Goal: Task Accomplishment & Management: Use online tool/utility

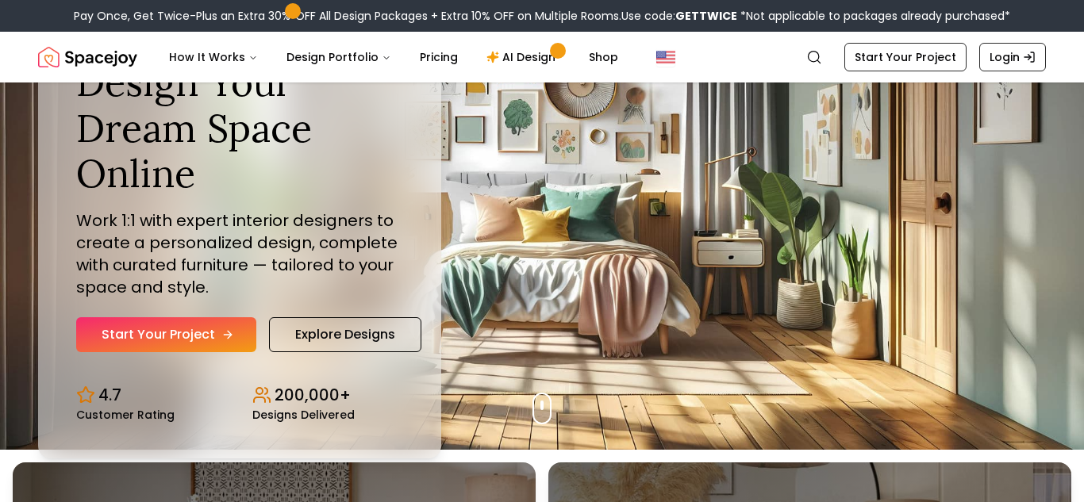
scroll to position [49, 0]
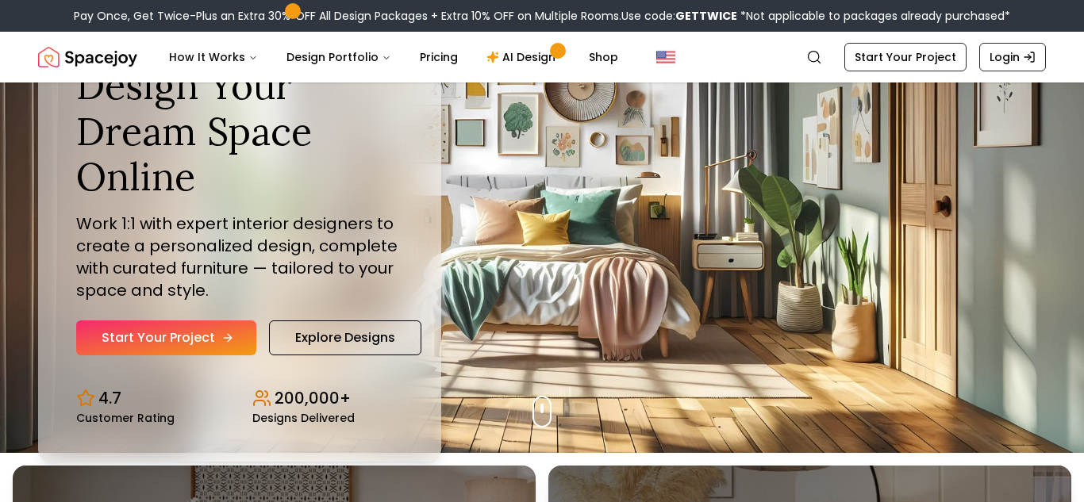
click at [197, 340] on link "Start Your Project" at bounding box center [166, 338] width 180 height 35
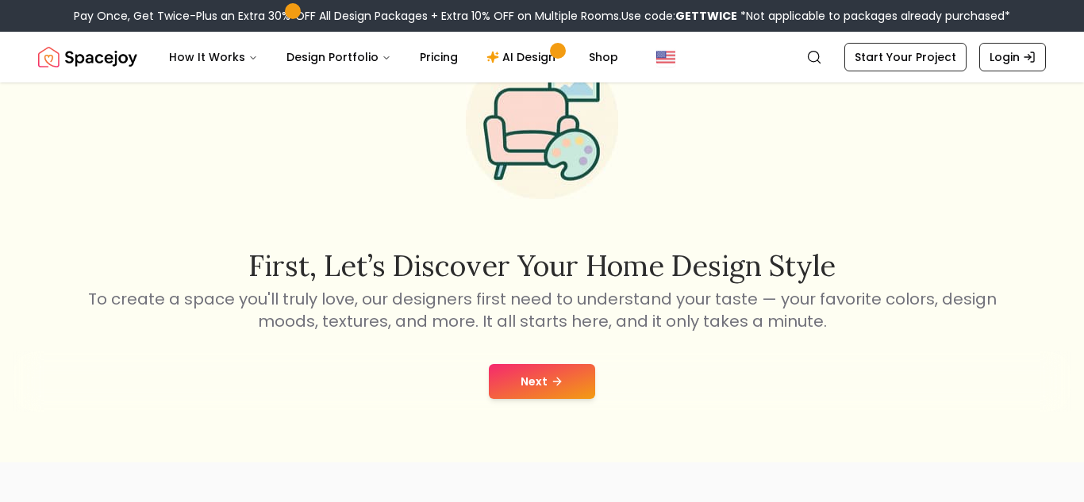
scroll to position [125, 0]
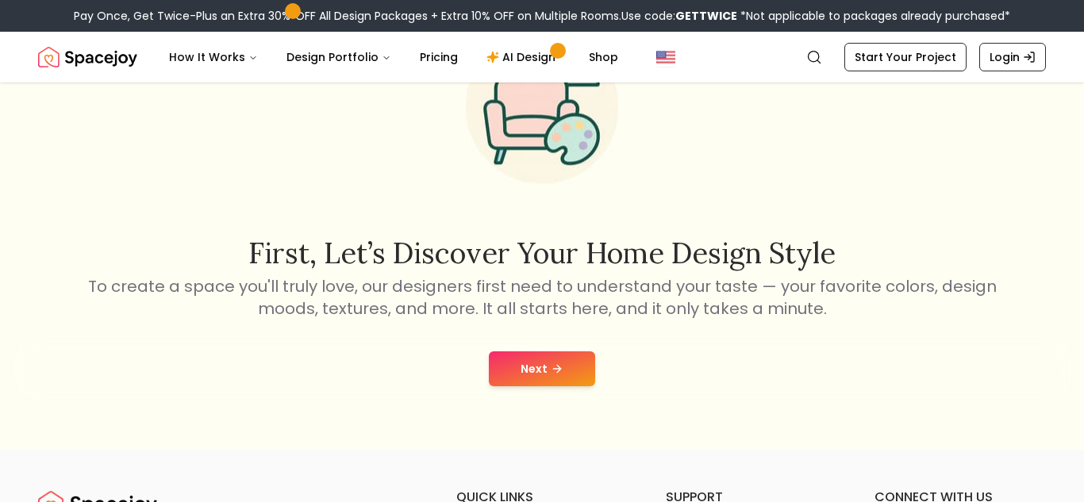
click at [555, 375] on icon at bounding box center [557, 369] width 13 height 13
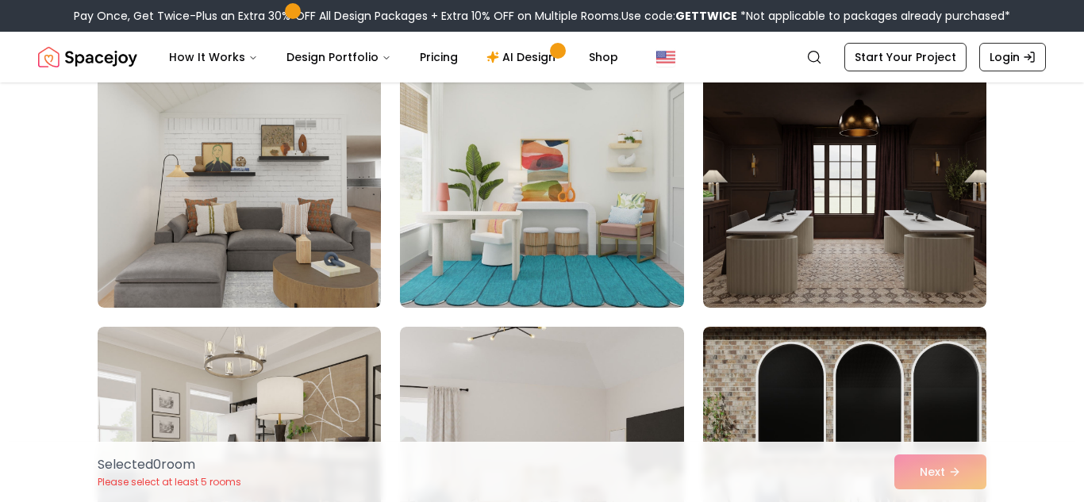
scroll to position [163, 0]
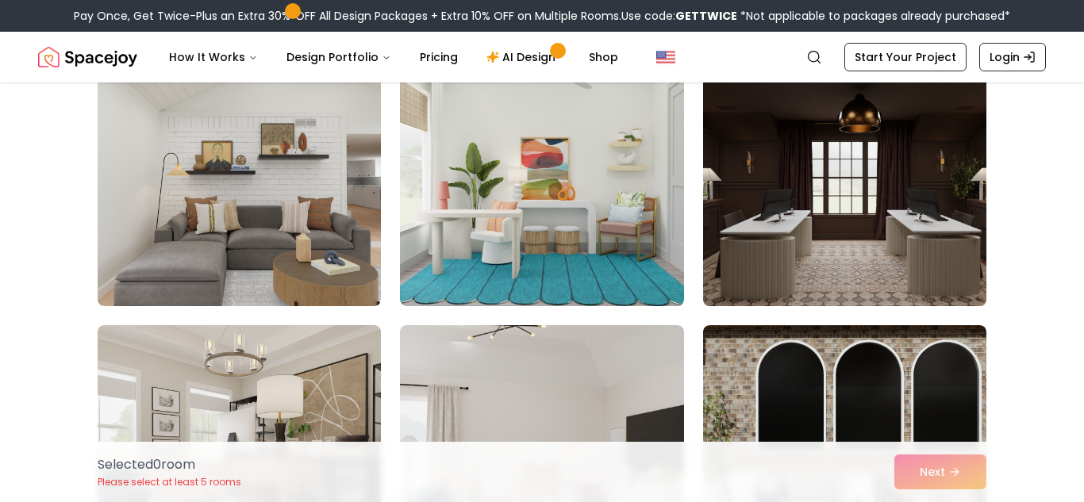
click at [805, 192] on img at bounding box center [845, 179] width 298 height 267
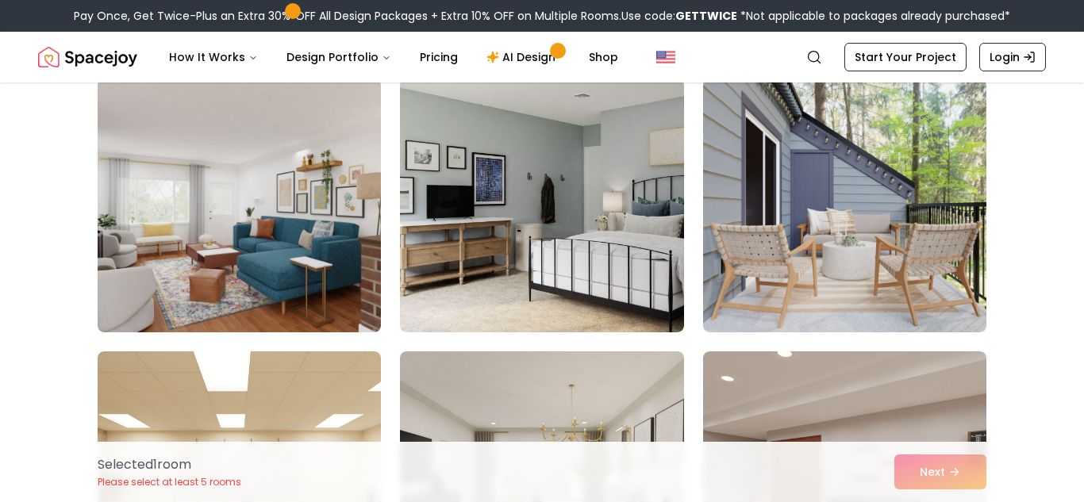
scroll to position [957, 0]
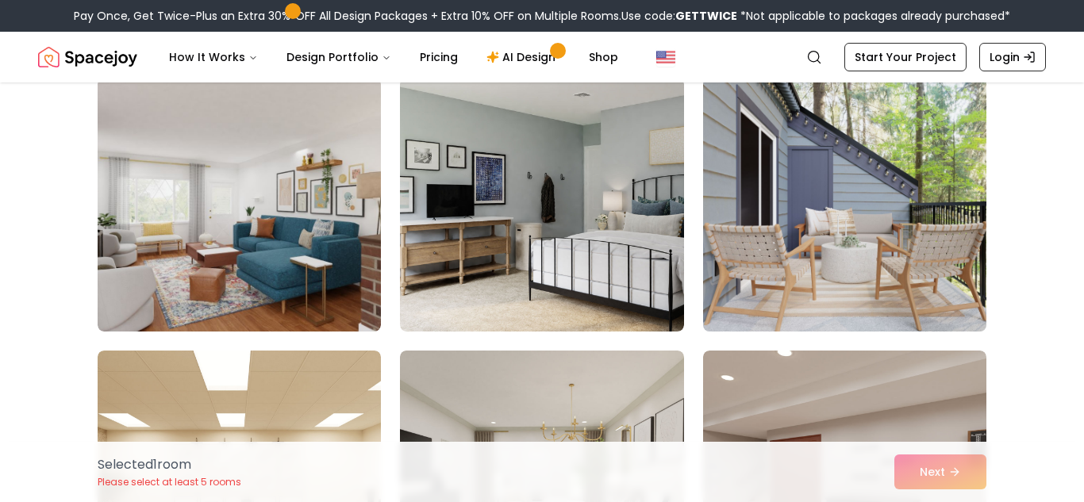
click at [816, 203] on img at bounding box center [845, 204] width 298 height 267
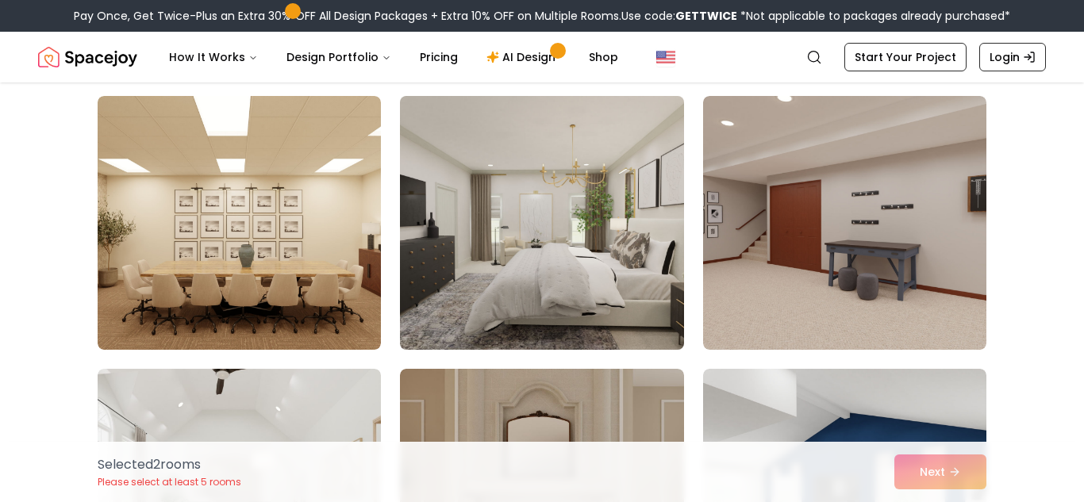
scroll to position [1212, 0]
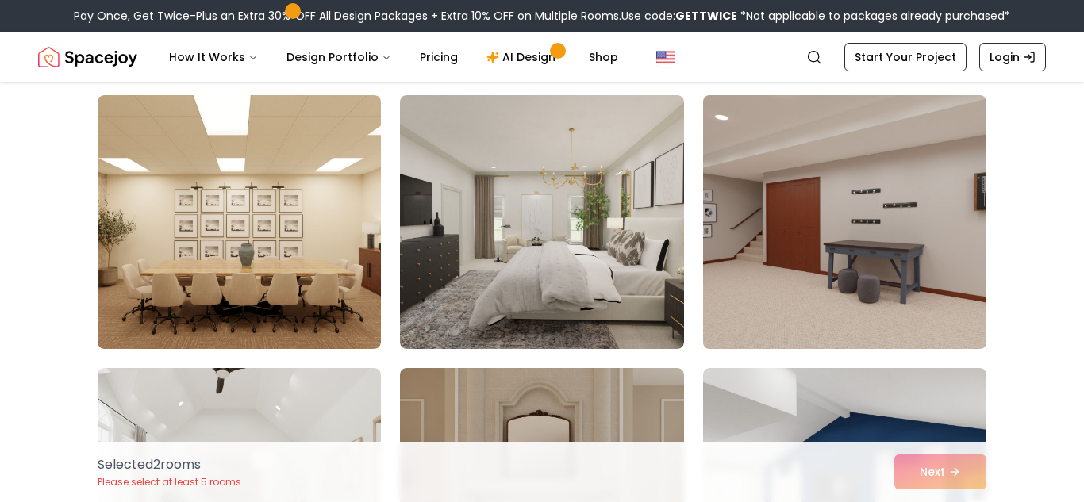
click at [779, 192] on img at bounding box center [845, 222] width 298 height 267
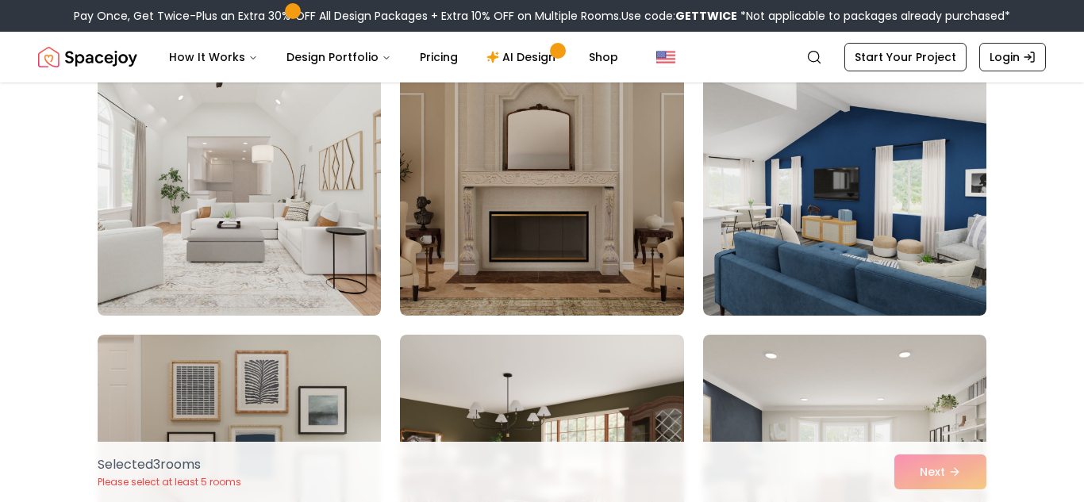
scroll to position [1512, 0]
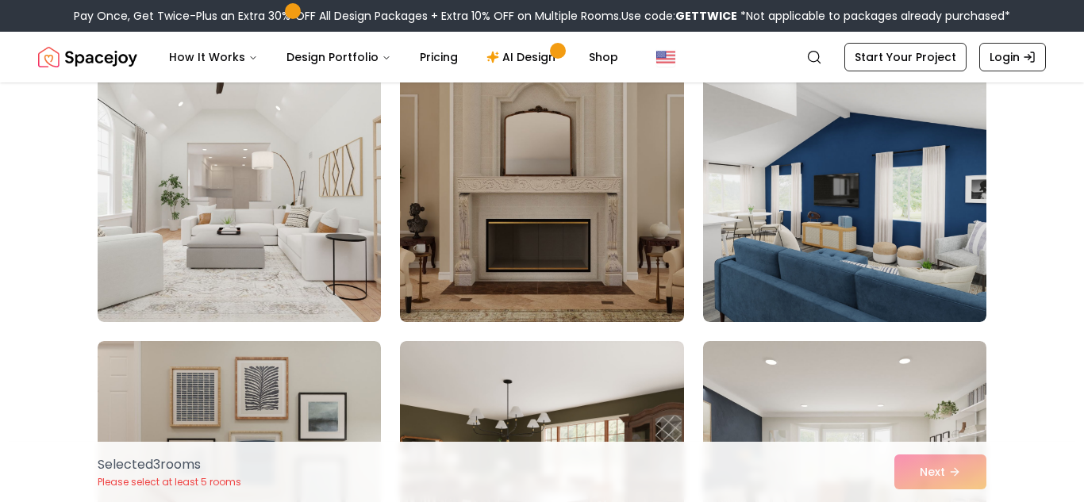
click at [578, 175] on img at bounding box center [542, 195] width 298 height 267
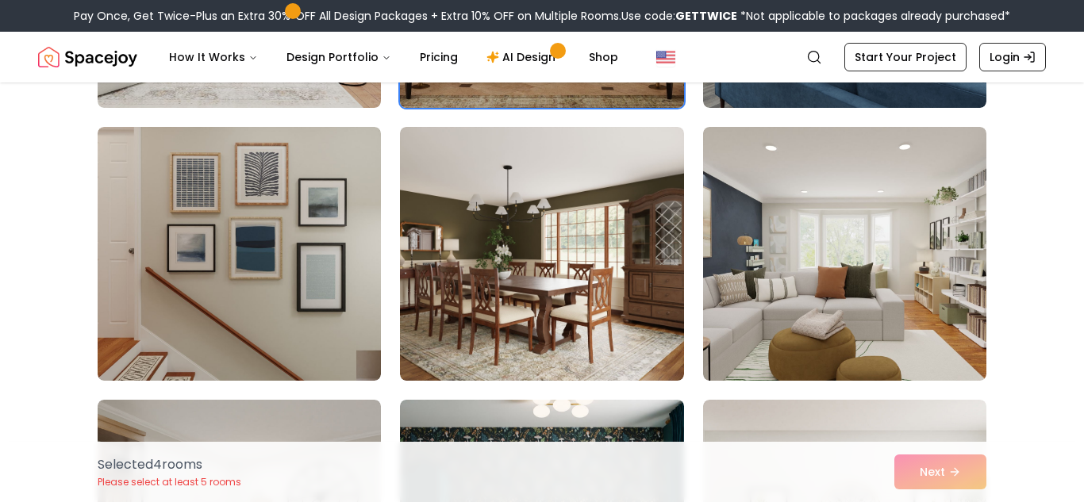
scroll to position [1726, 0]
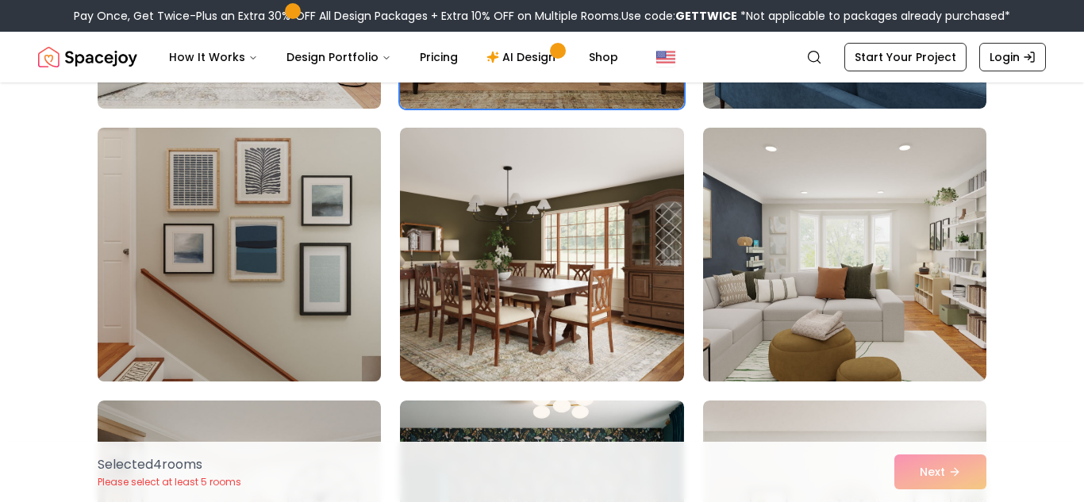
click at [254, 259] on img at bounding box center [239, 254] width 298 height 267
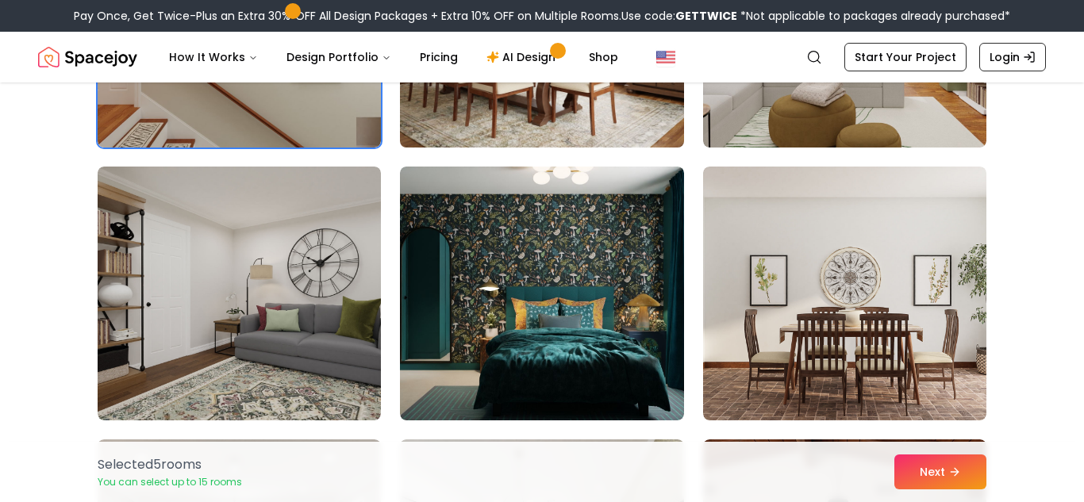
scroll to position [2001, 0]
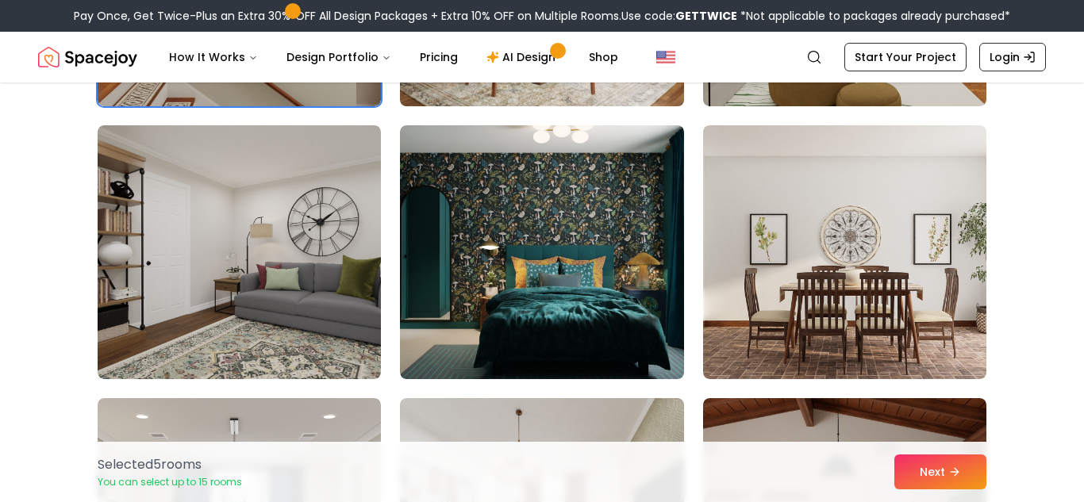
click at [438, 250] on img at bounding box center [541, 252] width 283 height 254
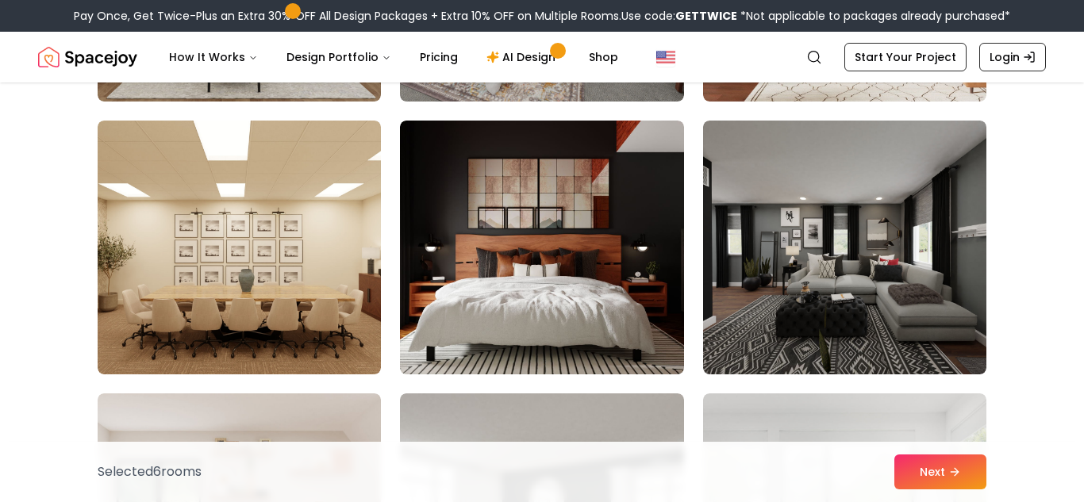
scroll to position [2584, 0]
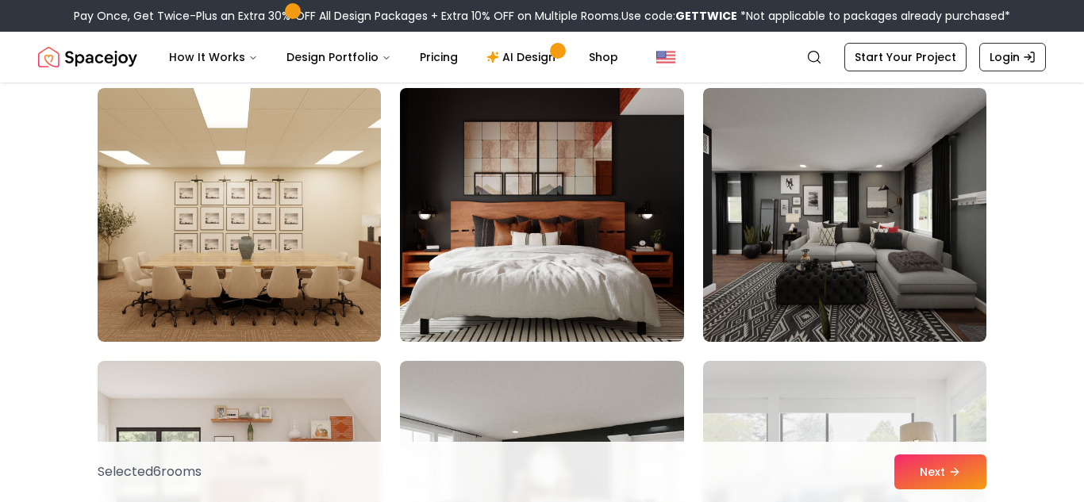
click at [547, 228] on img at bounding box center [542, 215] width 298 height 267
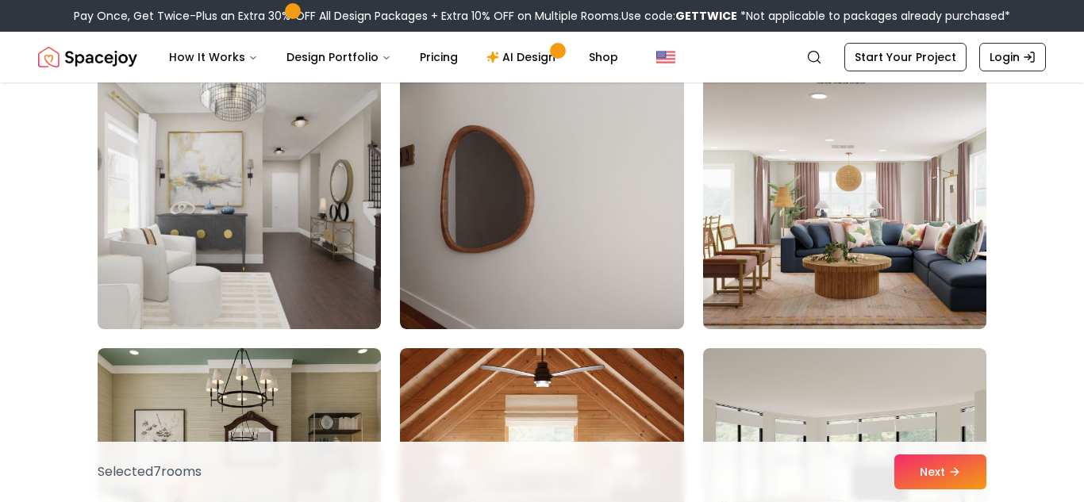
scroll to position [5328, 0]
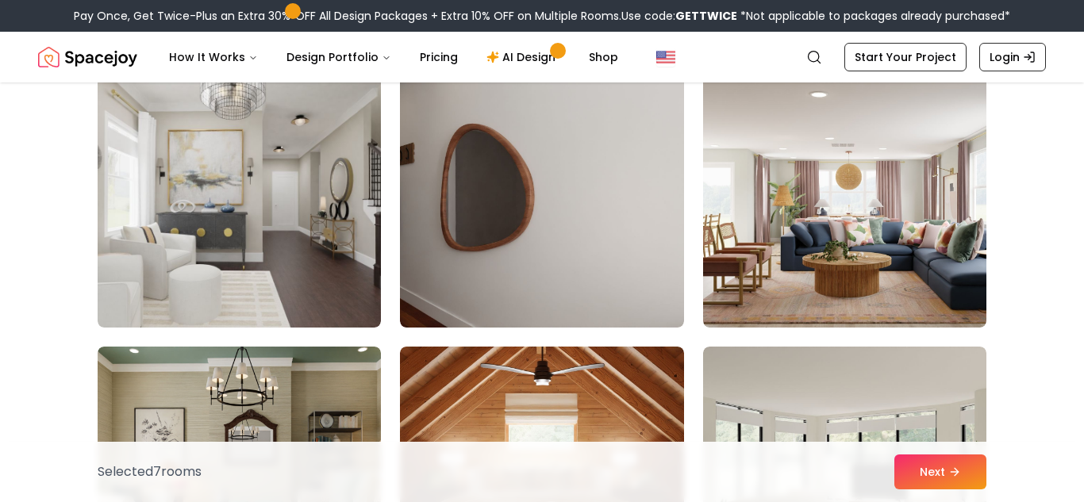
click at [550, 242] on img at bounding box center [541, 201] width 283 height 254
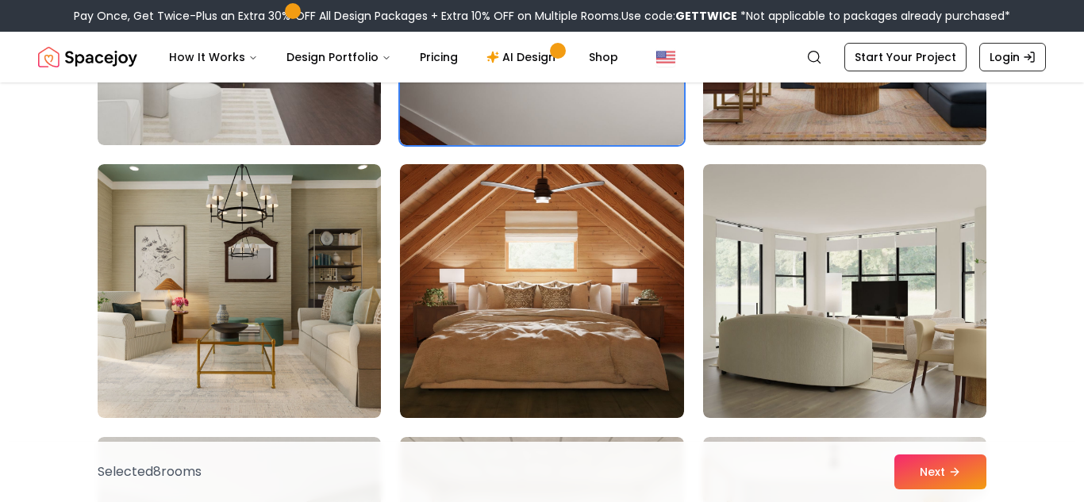
scroll to position [5531, 0]
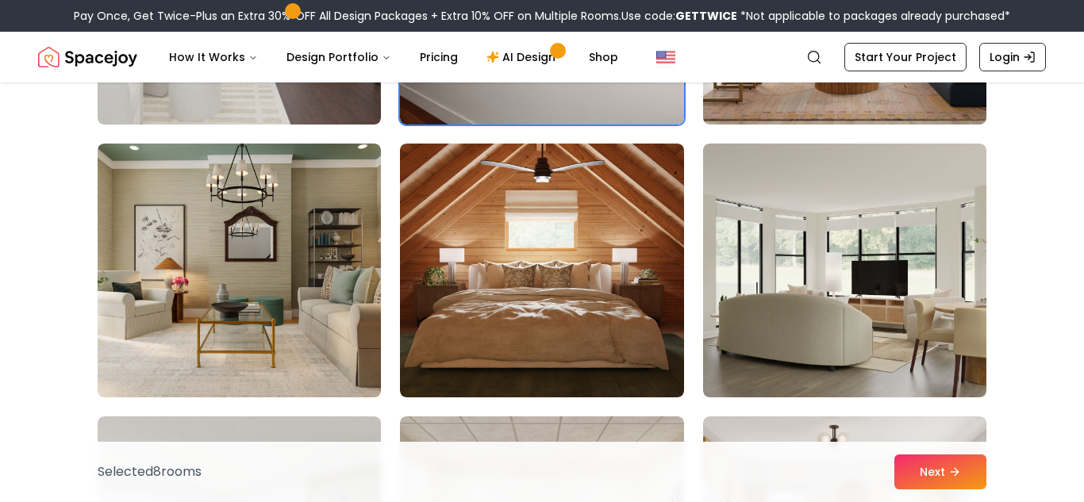
click at [550, 242] on img at bounding box center [541, 271] width 283 height 254
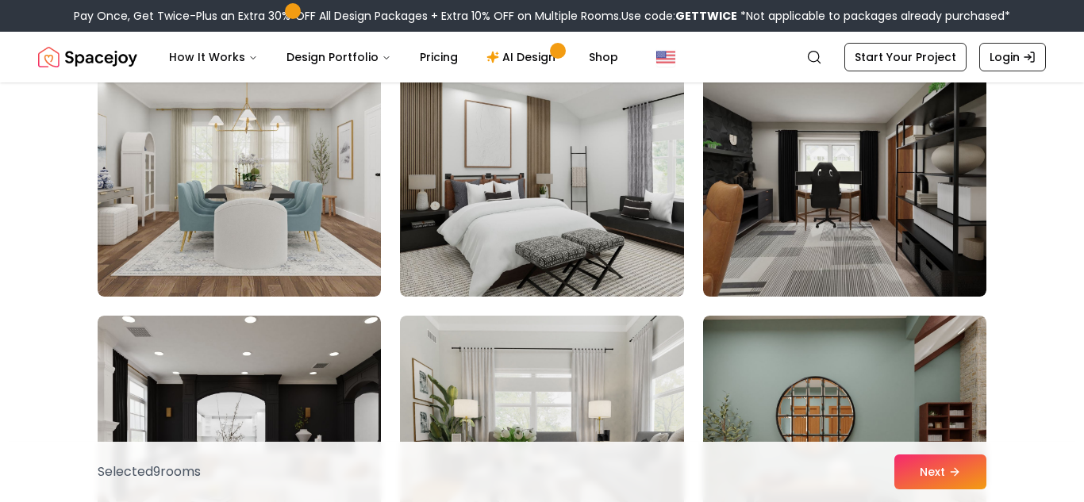
scroll to position [6179, 0]
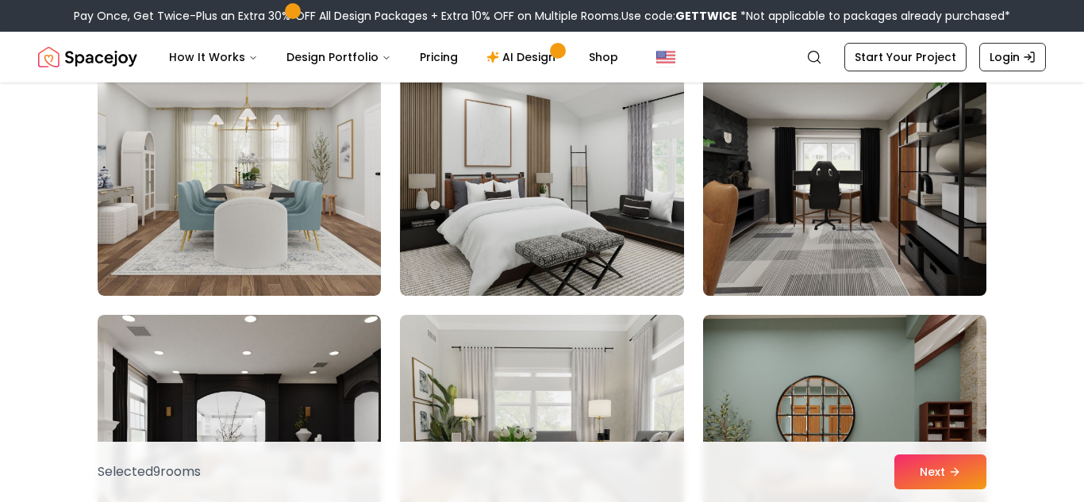
click at [790, 217] on img at bounding box center [845, 169] width 298 height 267
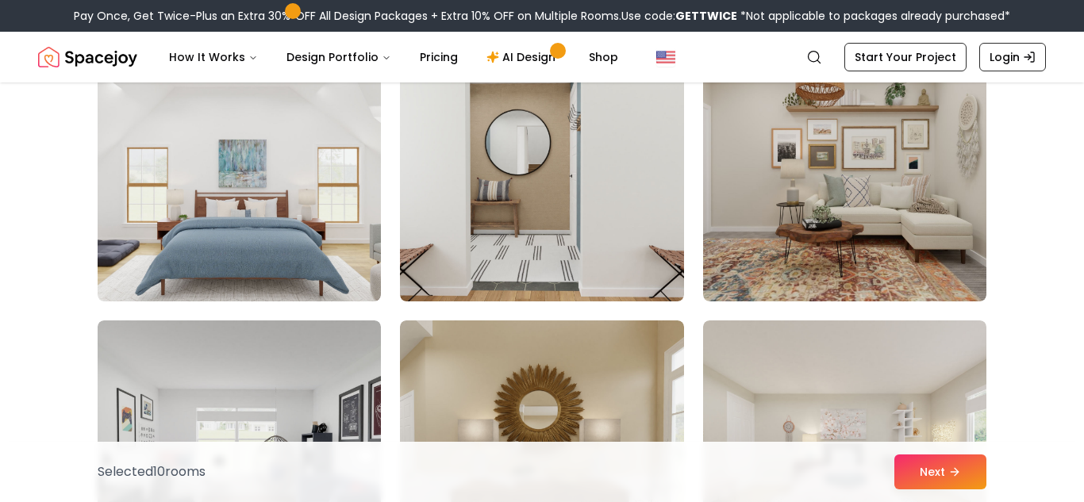
scroll to position [6722, 0]
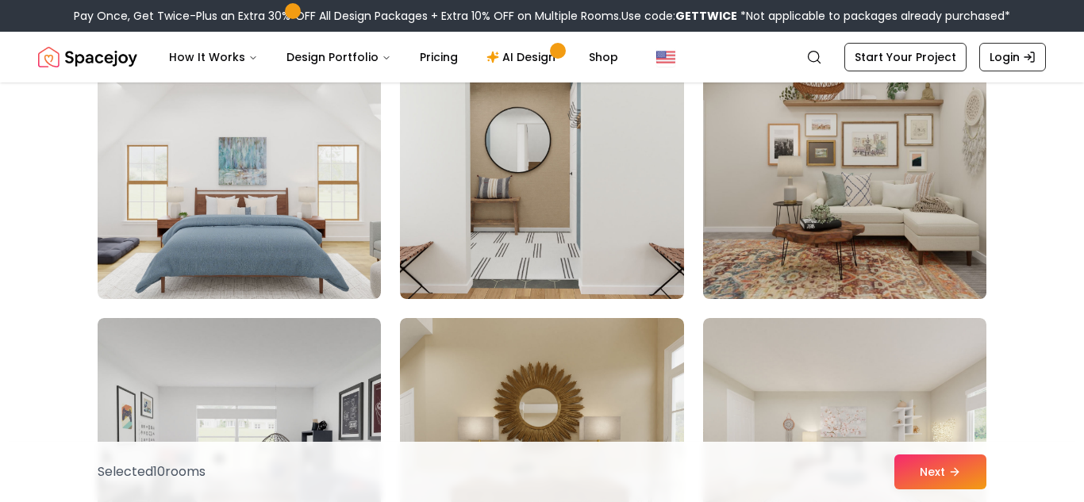
click at [784, 172] on img at bounding box center [845, 172] width 298 height 267
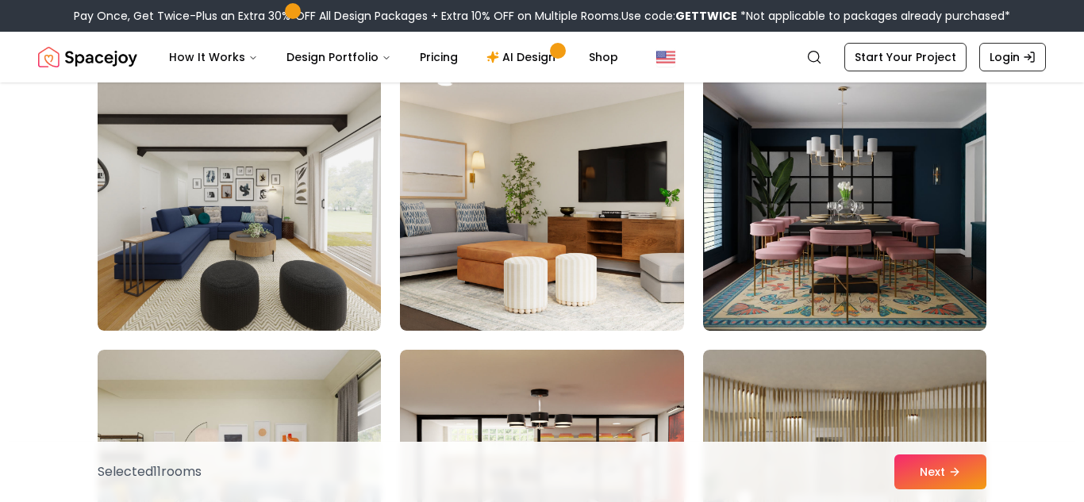
scroll to position [7236, 0]
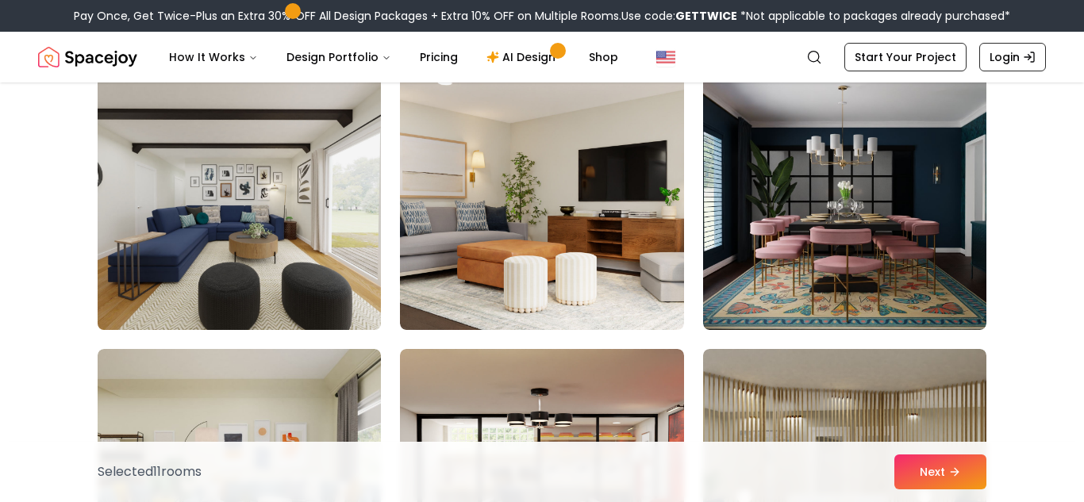
click at [323, 171] on img at bounding box center [239, 203] width 298 height 267
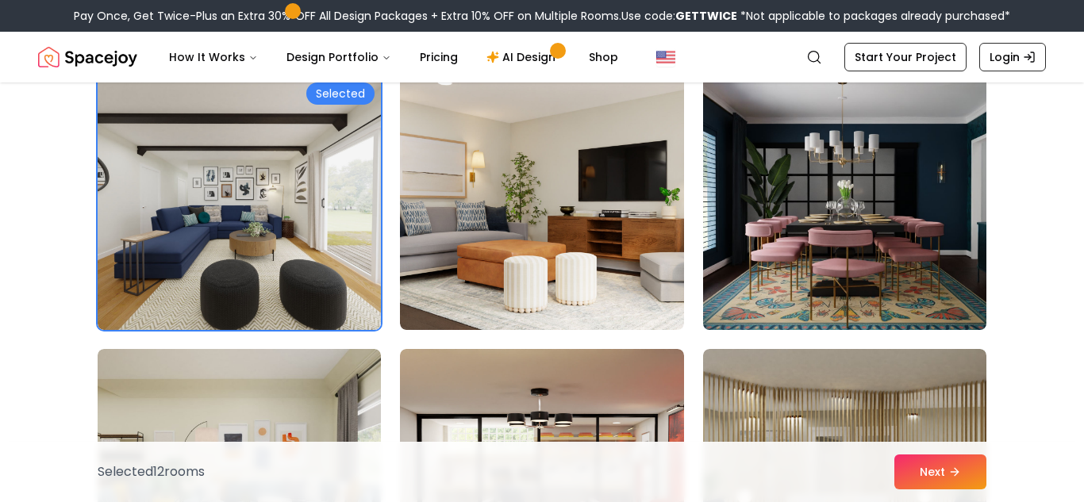
click at [805, 298] on img at bounding box center [845, 203] width 298 height 267
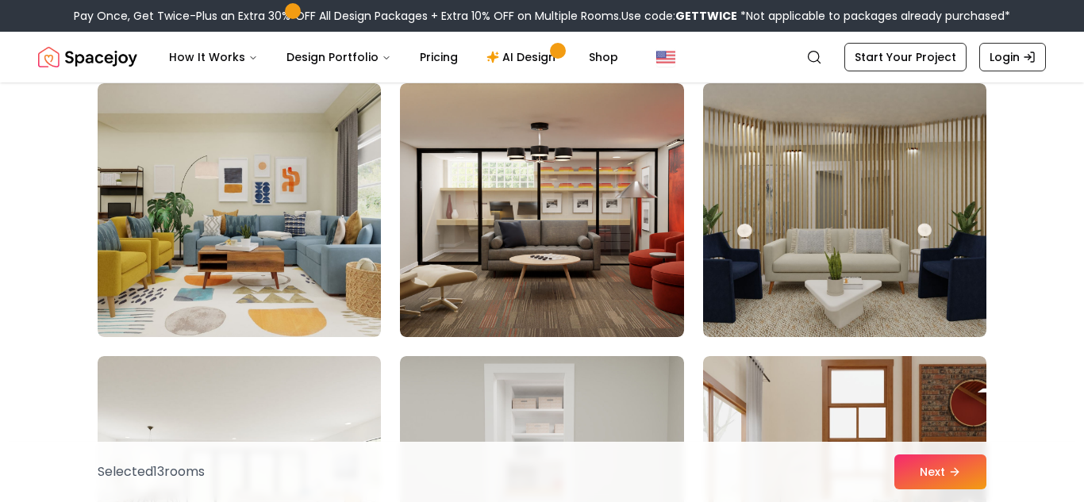
scroll to position [7503, 0]
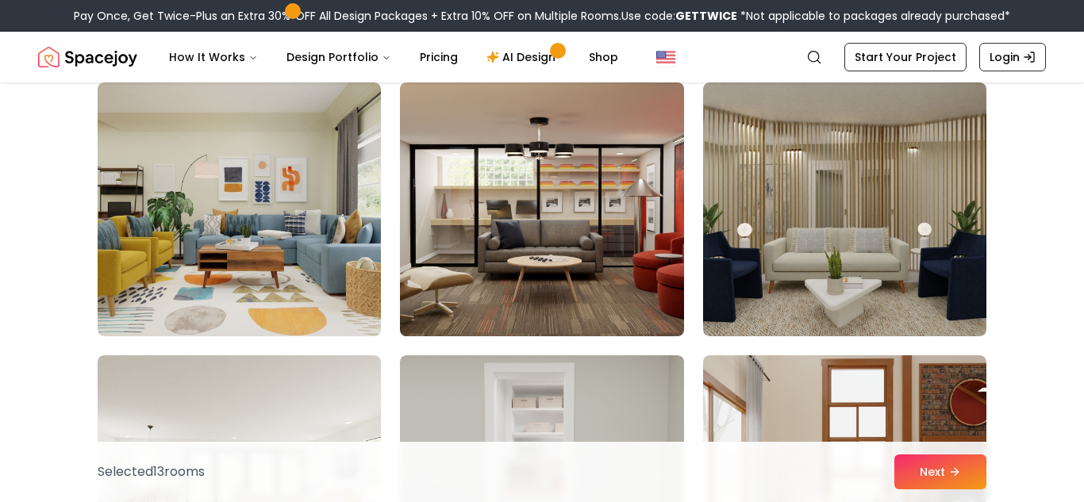
click at [588, 224] on img at bounding box center [542, 209] width 298 height 267
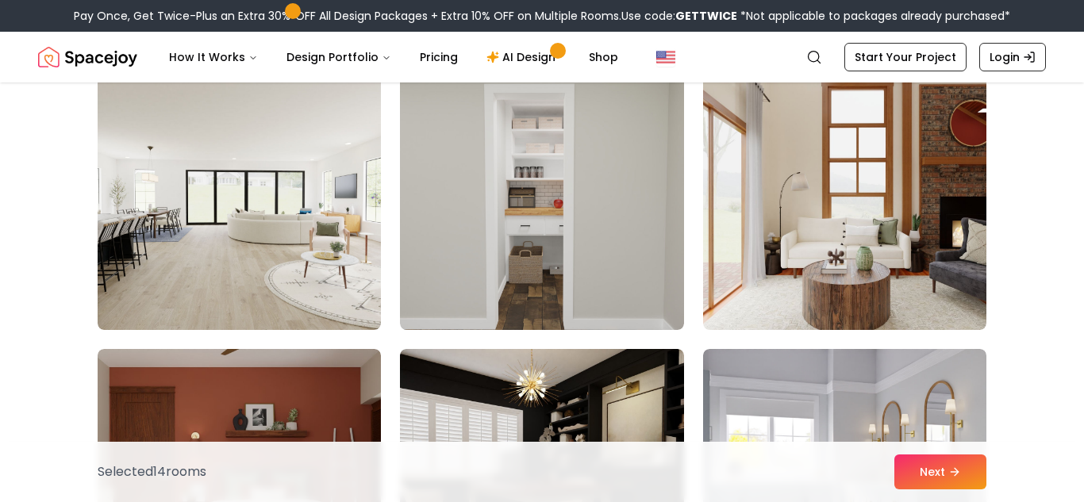
scroll to position [7783, 0]
click at [620, 274] on img at bounding box center [541, 202] width 283 height 254
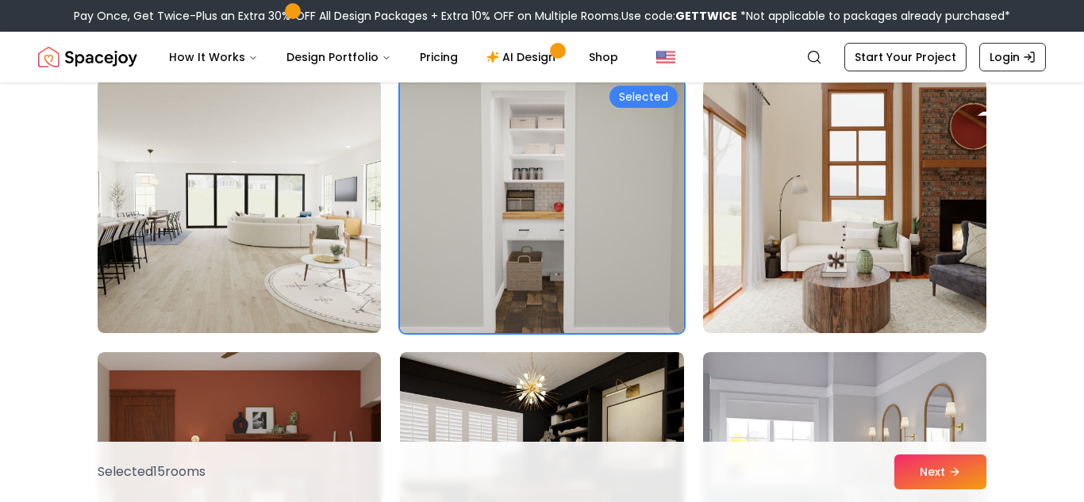
scroll to position [7777, 0]
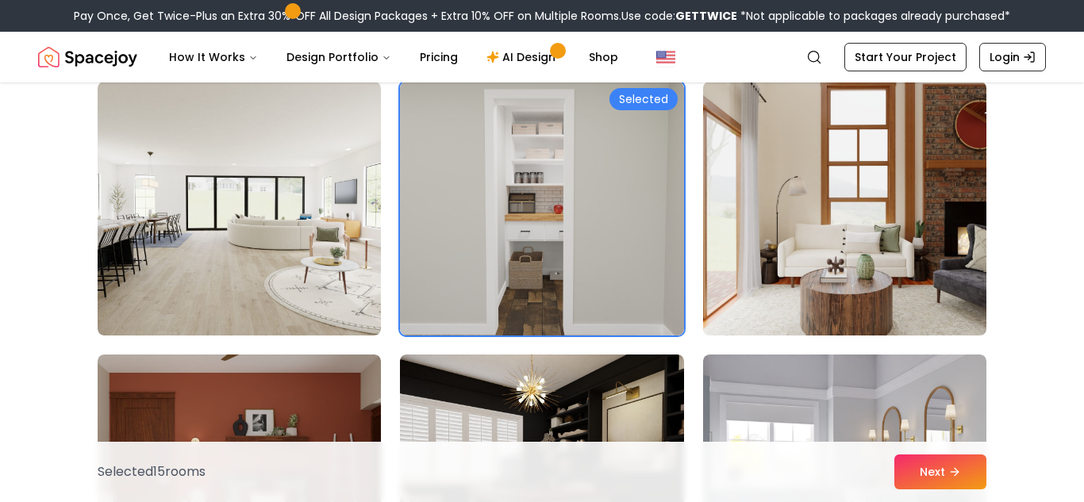
click at [813, 243] on img at bounding box center [845, 208] width 298 height 267
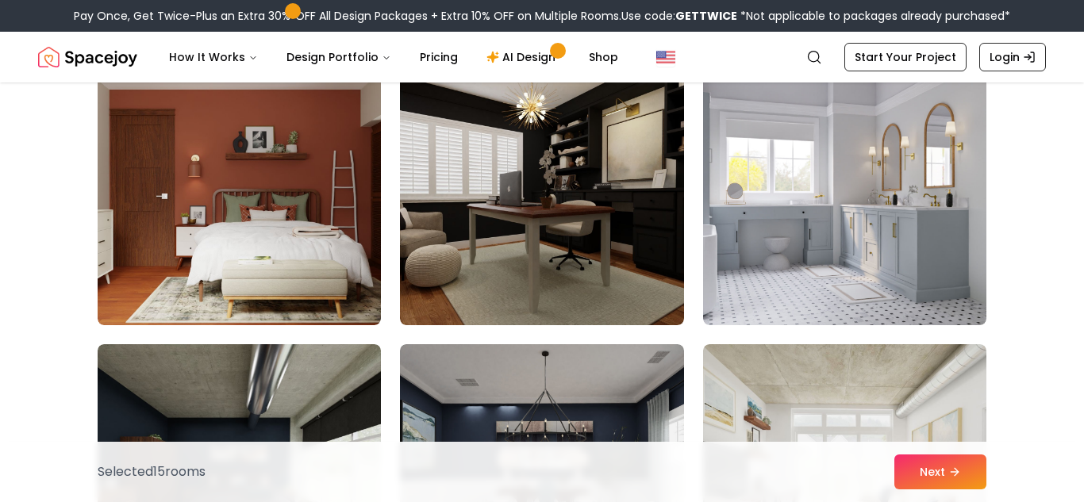
scroll to position [8066, 0]
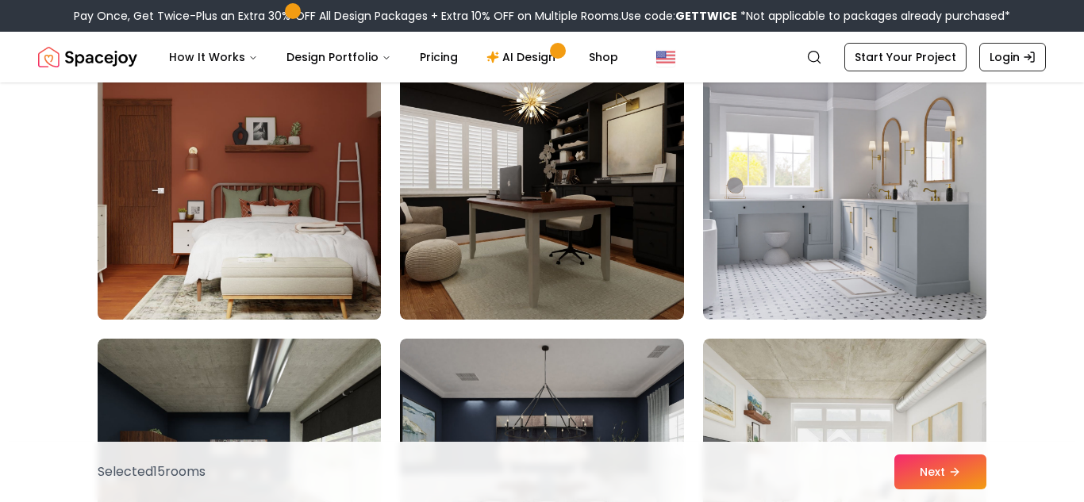
click at [331, 207] on img at bounding box center [239, 193] width 298 height 267
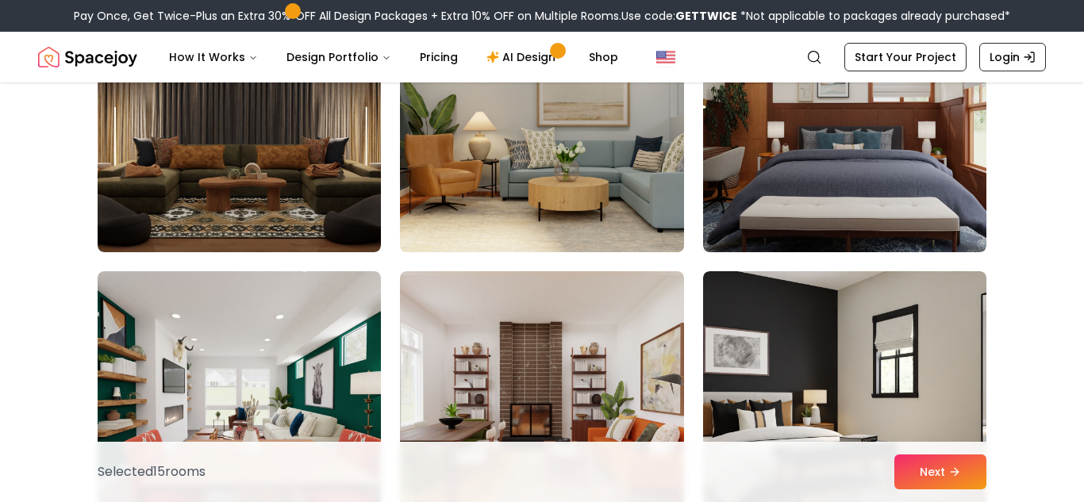
scroll to position [8677, 0]
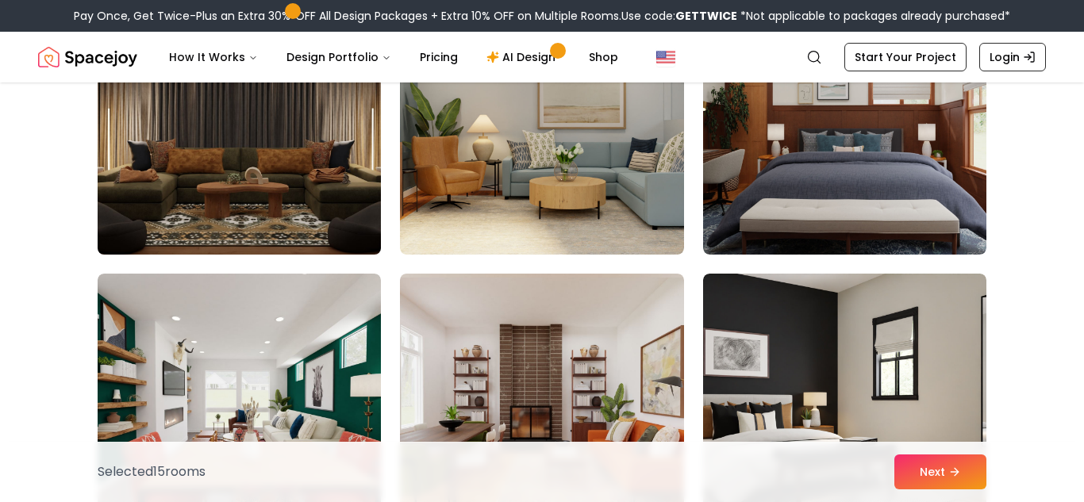
click at [341, 216] on img at bounding box center [239, 127] width 298 height 267
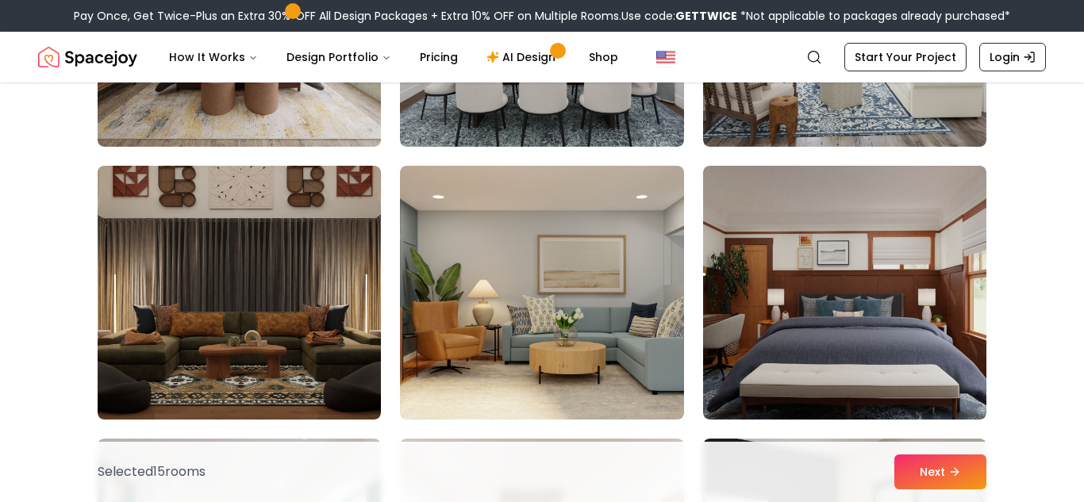
scroll to position [8509, 0]
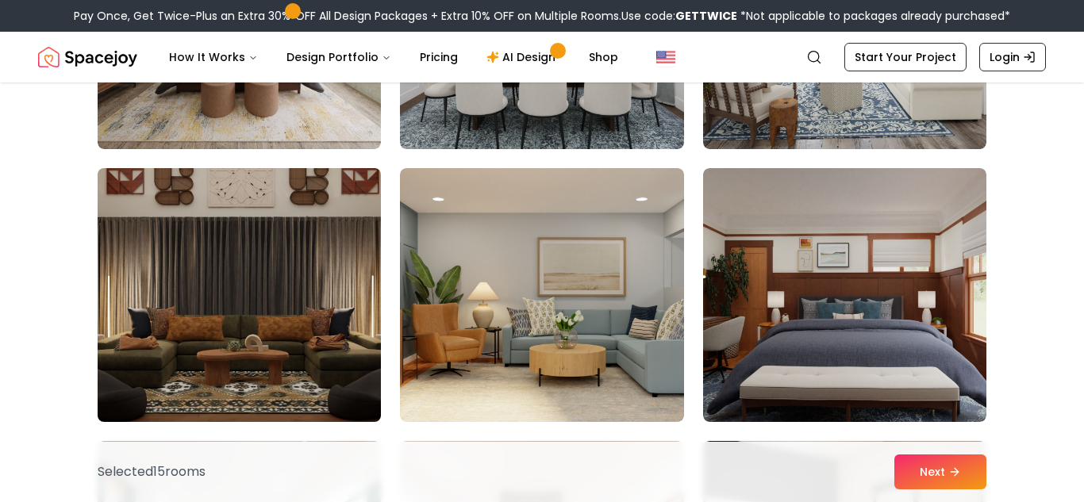
click at [332, 248] on img at bounding box center [239, 295] width 298 height 267
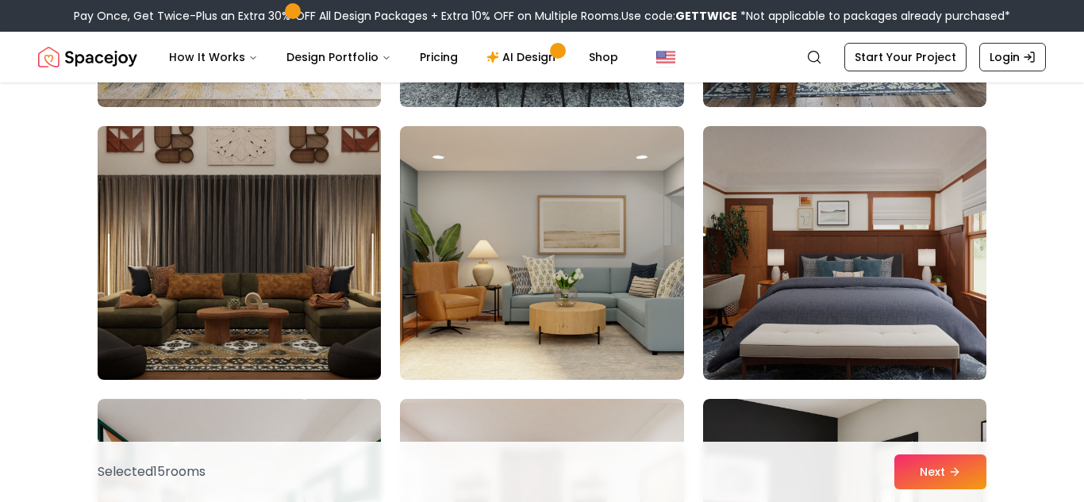
scroll to position [8550, 0]
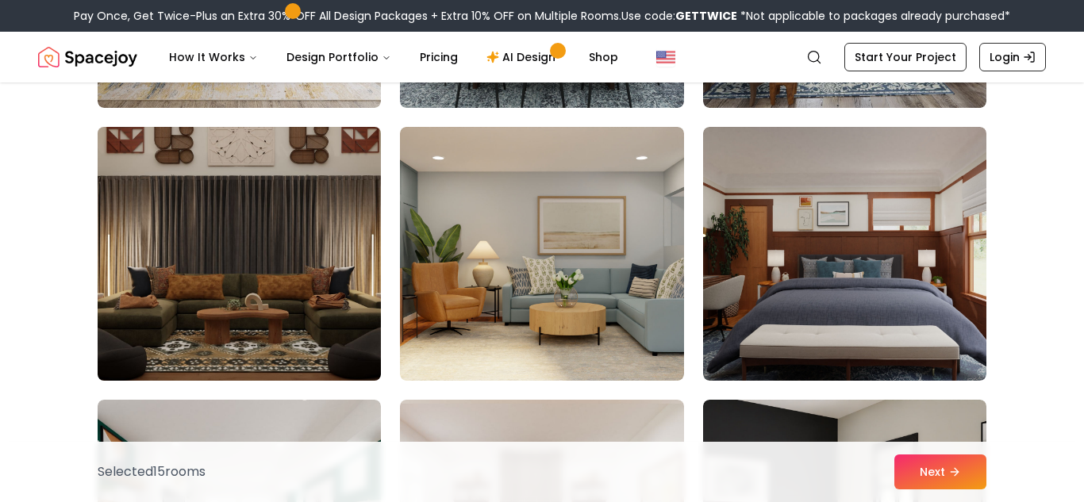
click at [290, 272] on img at bounding box center [239, 254] width 298 height 267
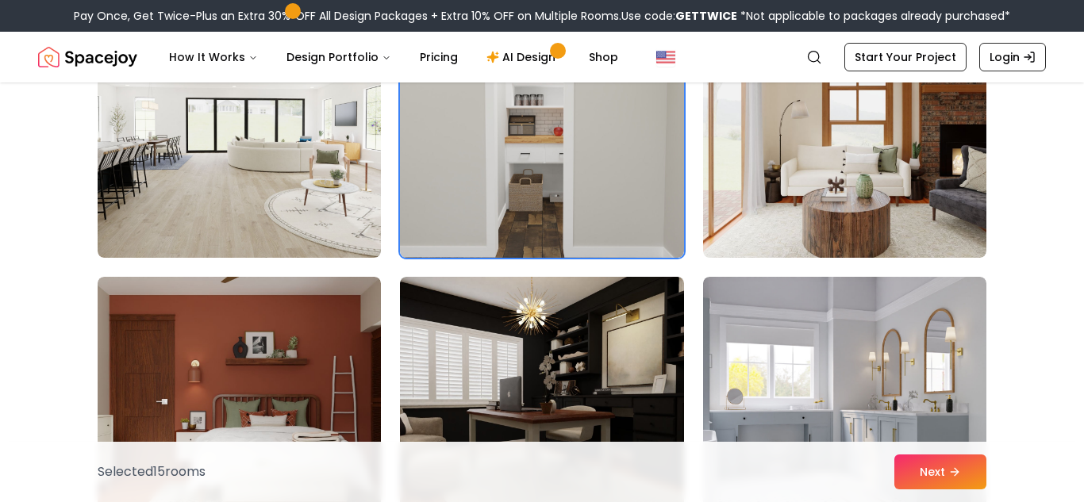
scroll to position [7767, 0]
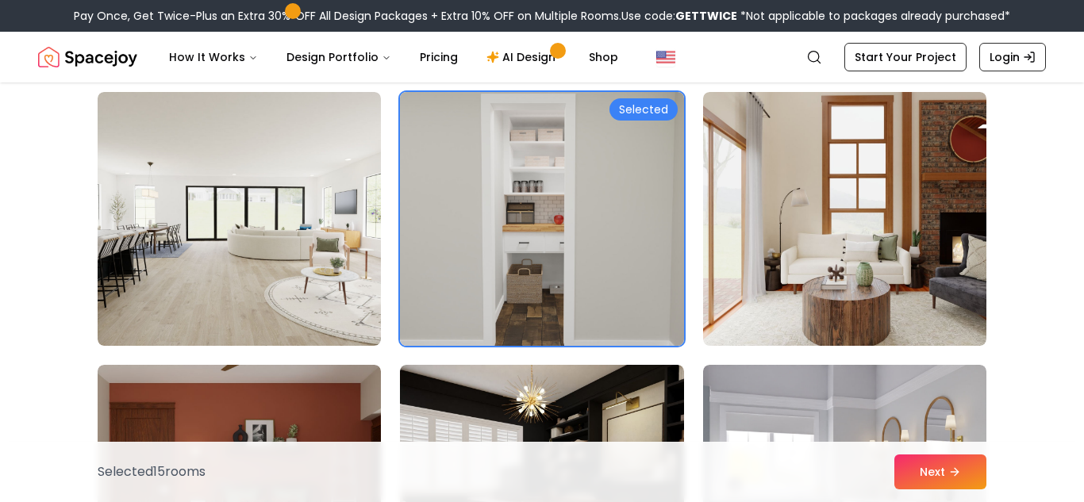
click at [575, 278] on img at bounding box center [542, 219] width 298 height 267
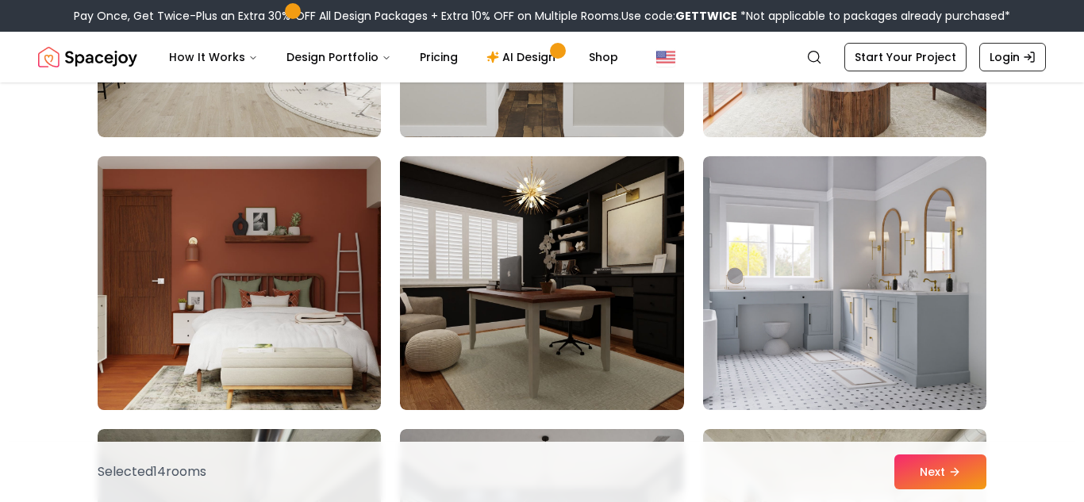
click at [232, 256] on img at bounding box center [239, 283] width 298 height 267
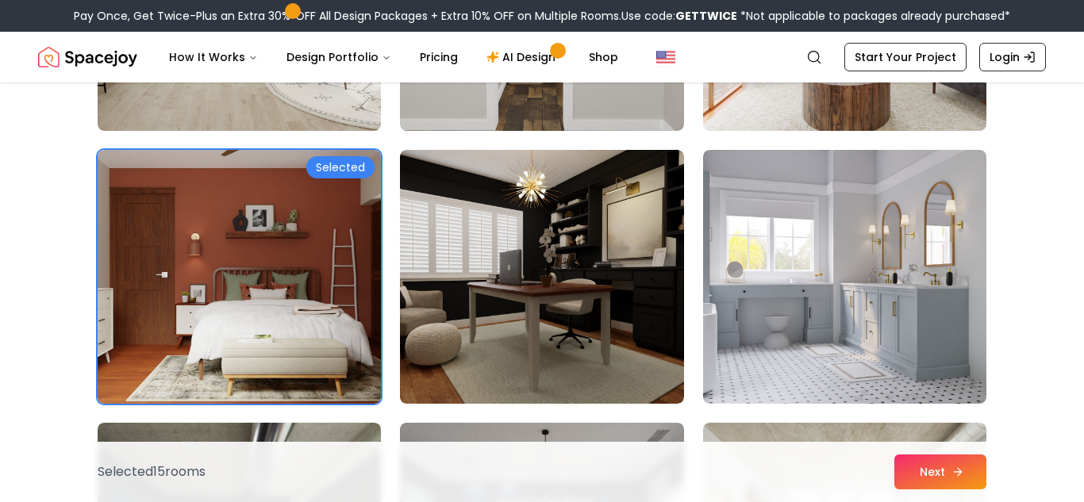
click at [968, 474] on button "Next" at bounding box center [940, 472] width 92 height 35
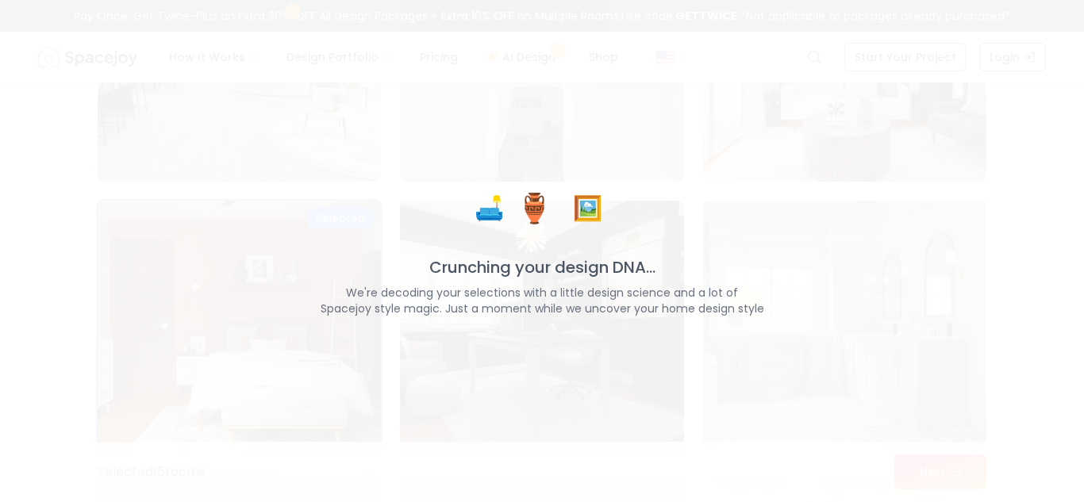
scroll to position [8032, 0]
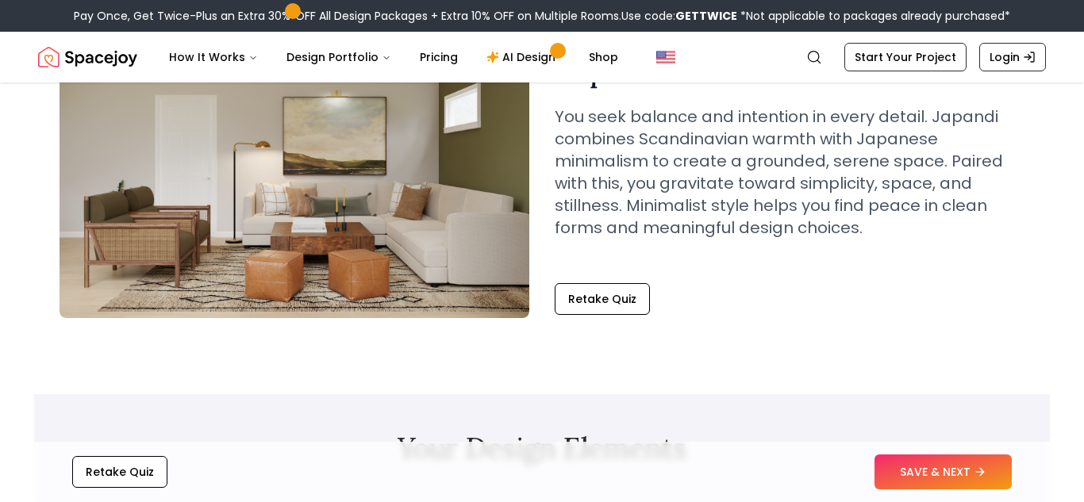
scroll to position [155, 0]
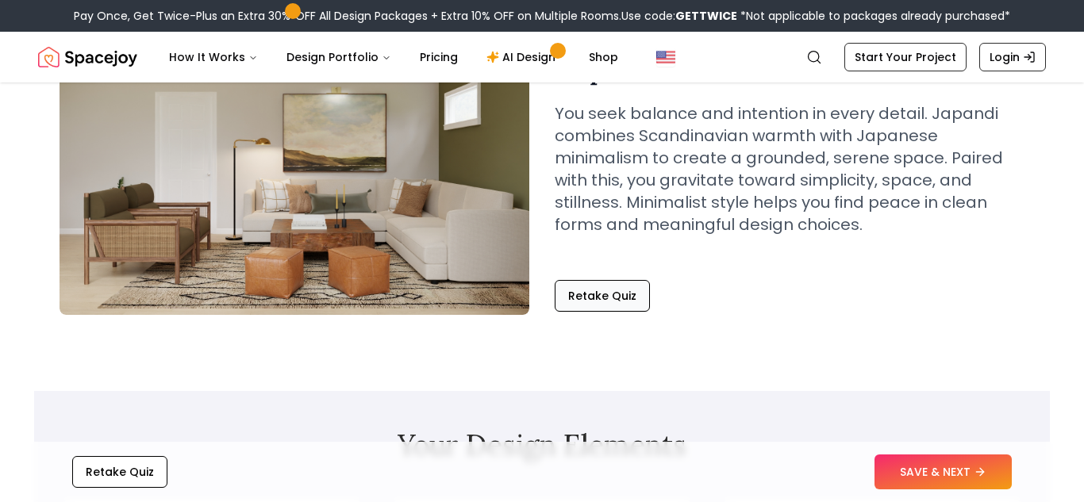
click at [592, 300] on button "Retake Quiz" at bounding box center [602, 296] width 95 height 32
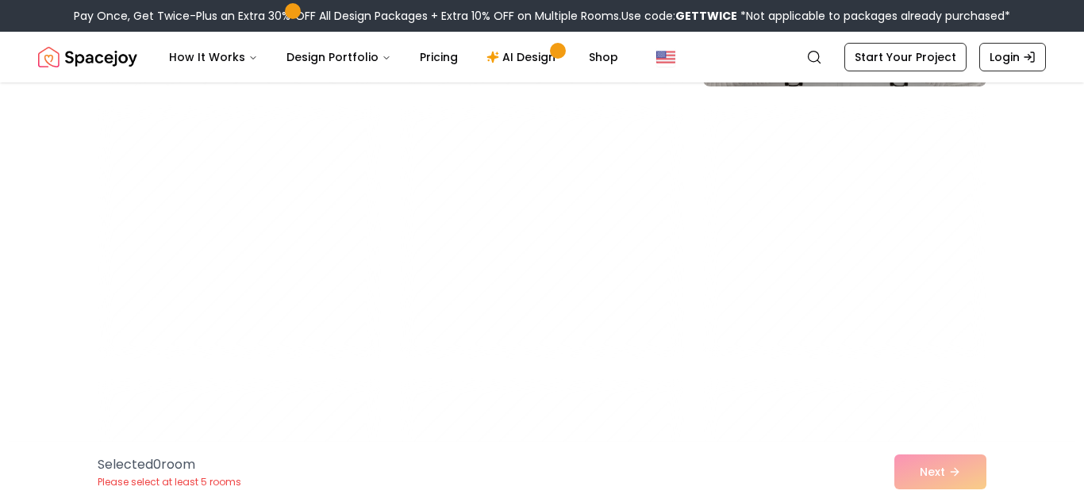
scroll to position [931, 0]
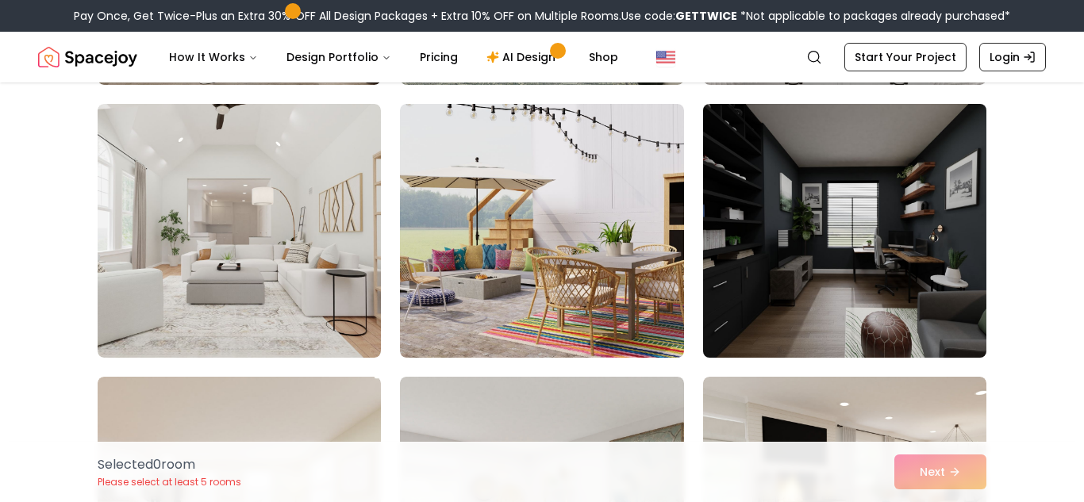
click at [806, 271] on img at bounding box center [845, 231] width 298 height 267
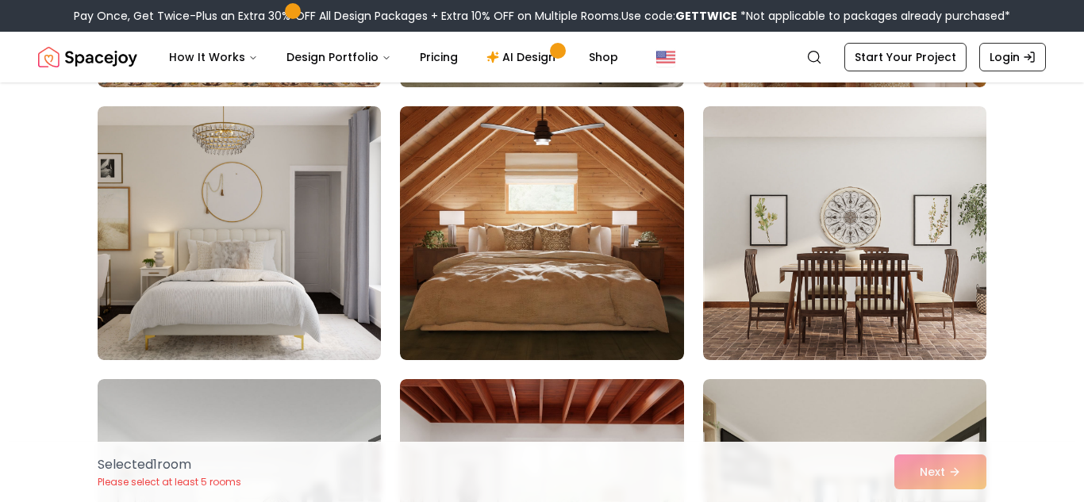
scroll to position [3117, 0]
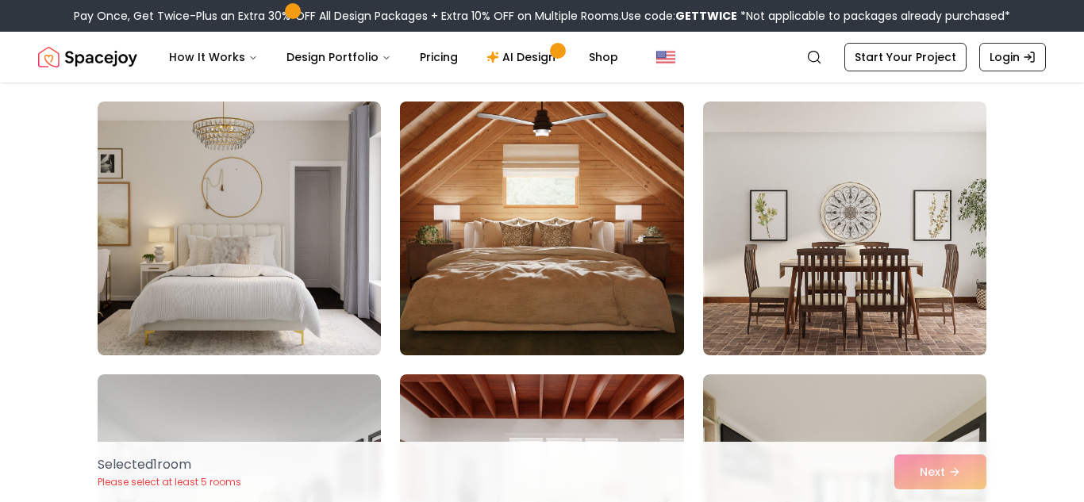
click at [575, 234] on img at bounding box center [542, 228] width 298 height 267
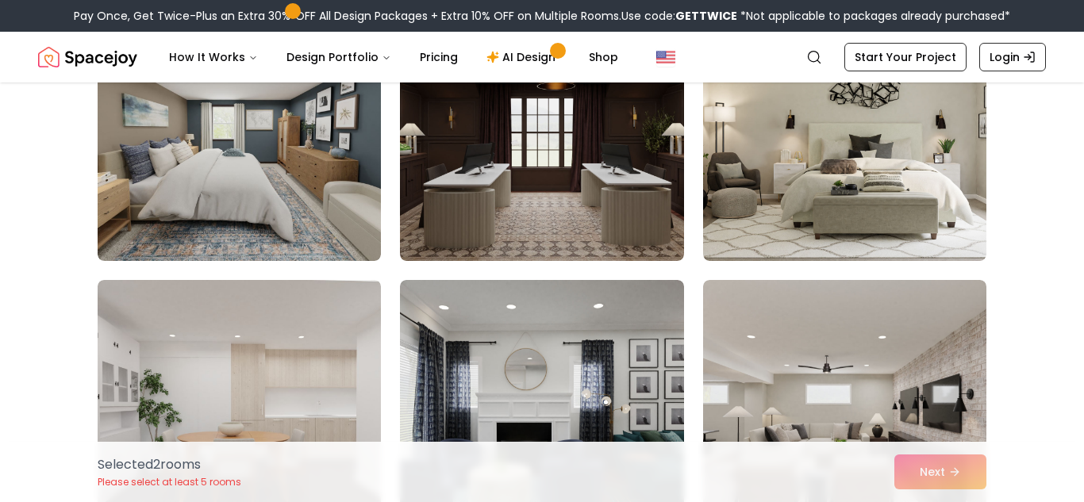
scroll to position [4851, 0]
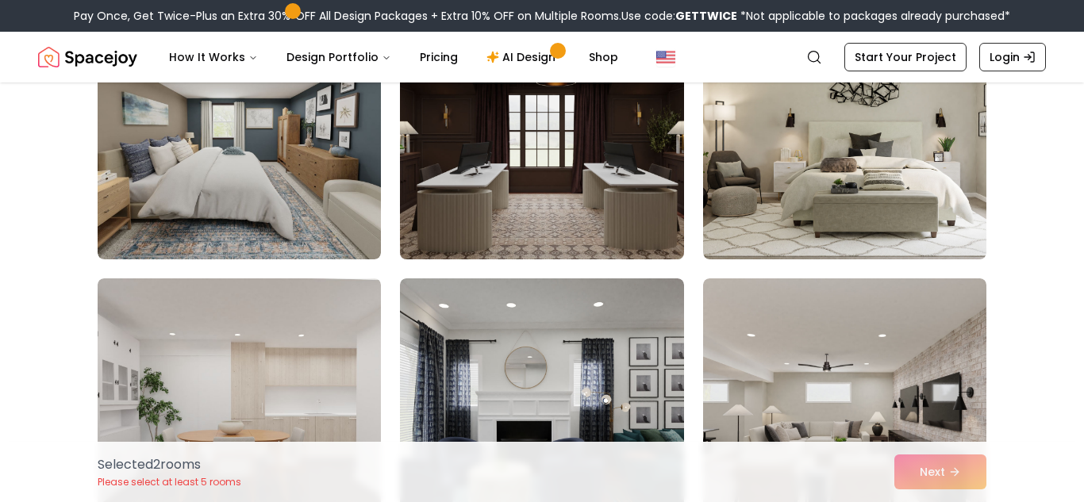
click at [601, 180] on img at bounding box center [542, 132] width 298 height 267
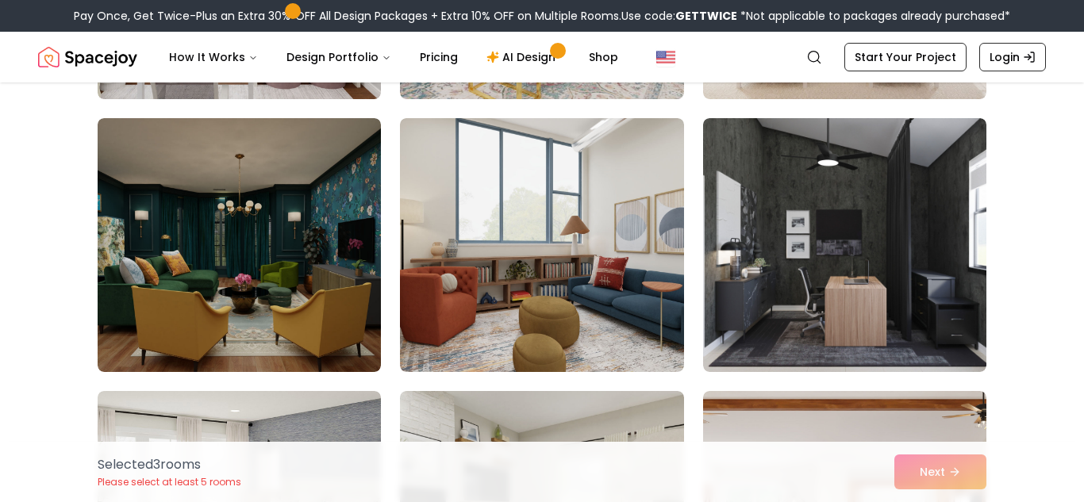
scroll to position [6391, 0]
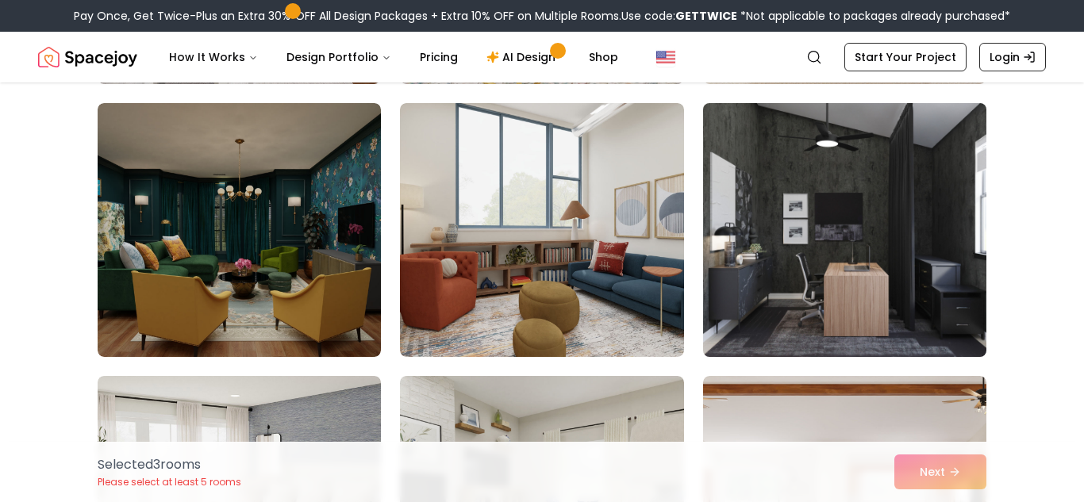
click at [806, 266] on img at bounding box center [845, 230] width 298 height 267
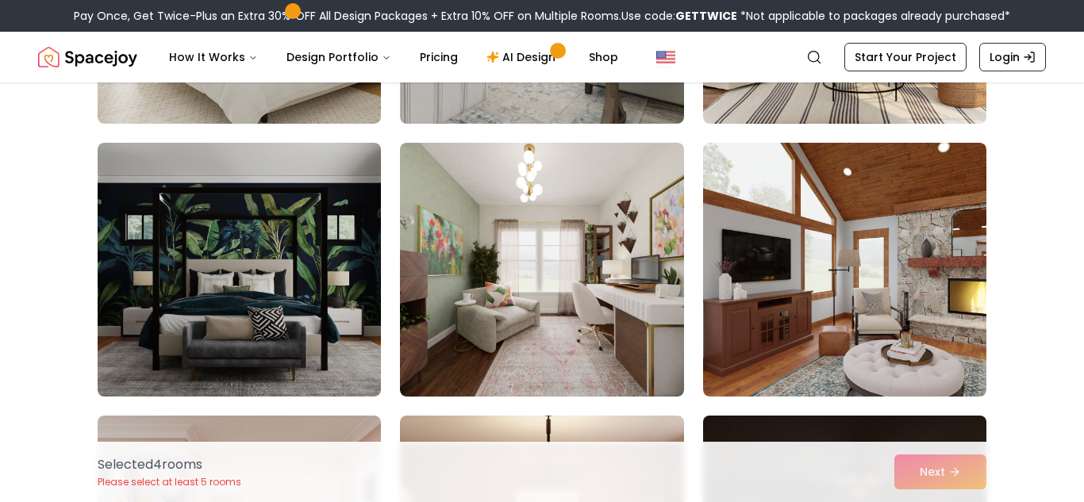
scroll to position [6887, 0]
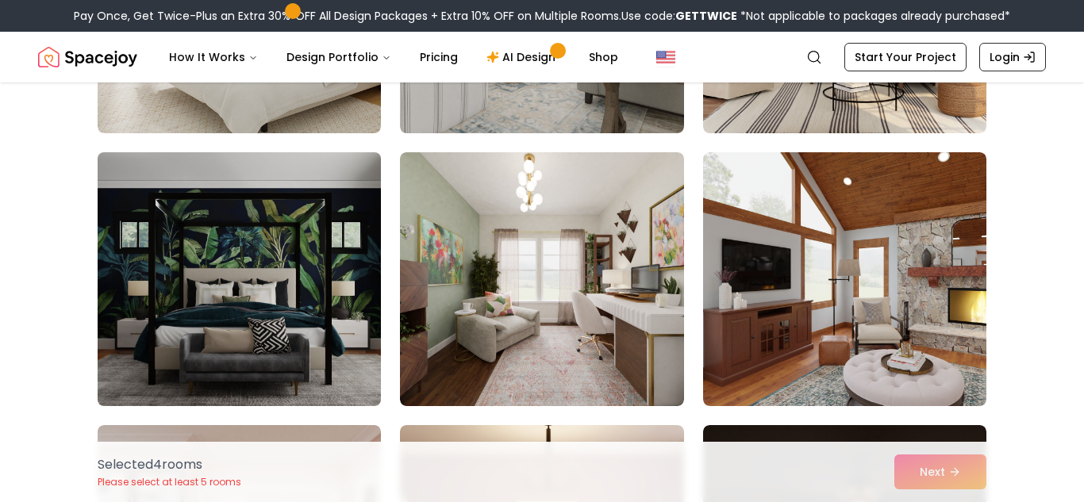
click at [268, 336] on img at bounding box center [239, 279] width 298 height 267
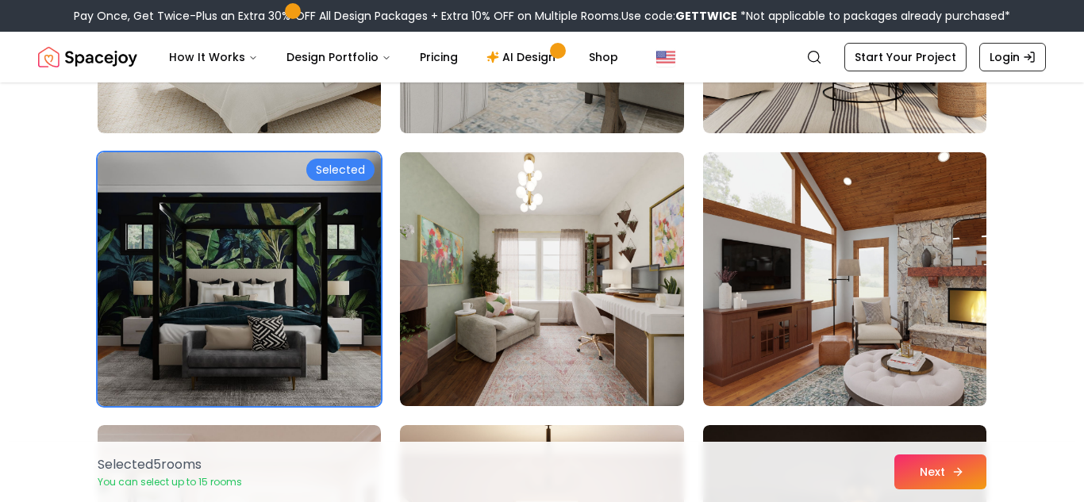
click at [930, 470] on button "Next" at bounding box center [940, 472] width 92 height 35
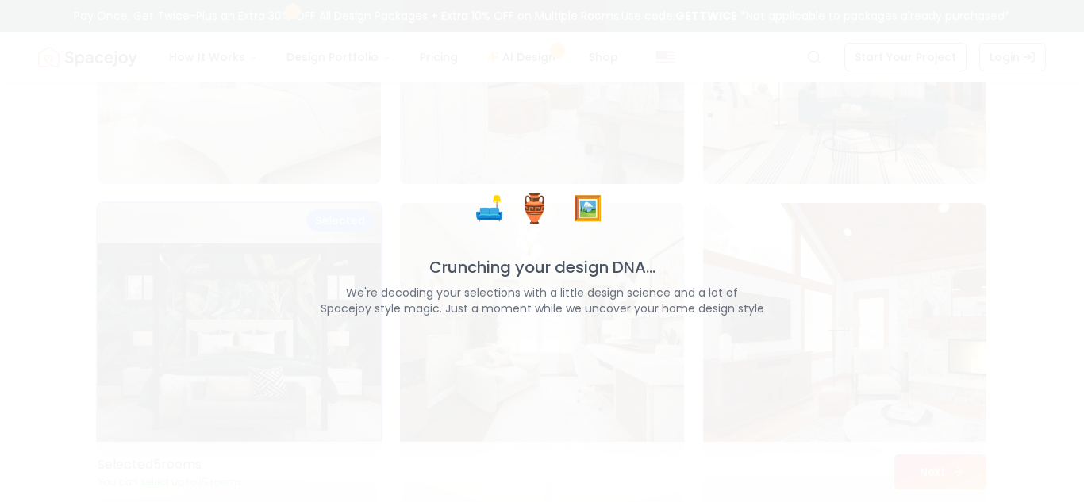
scroll to position [6938, 0]
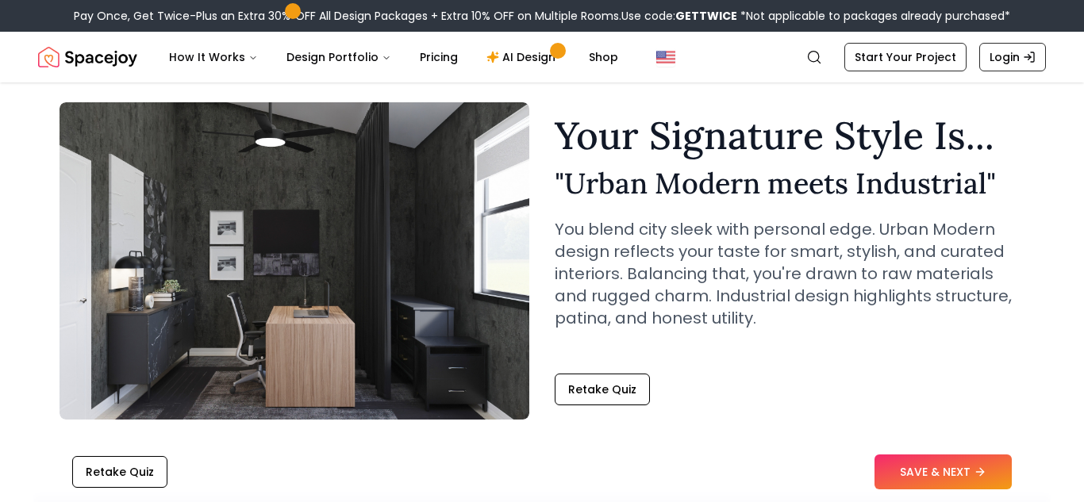
scroll to position [49, 0]
